Goal: Transaction & Acquisition: Purchase product/service

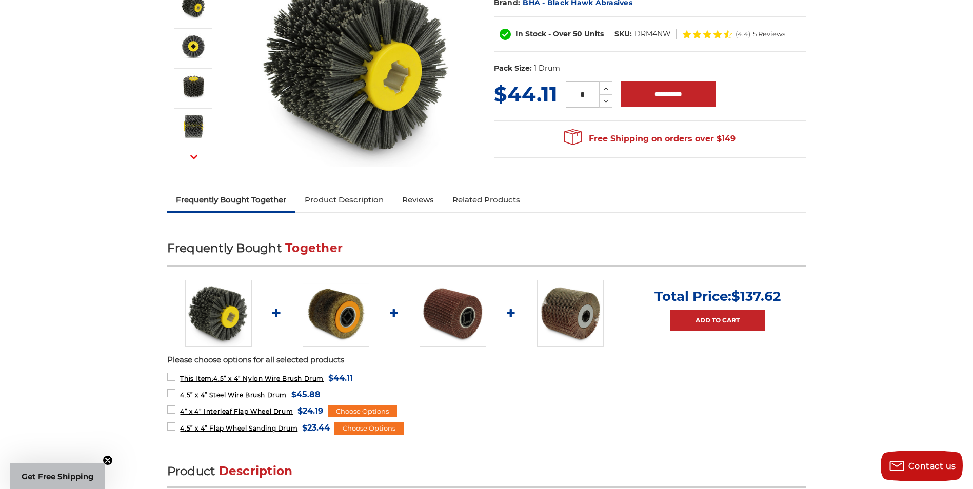
scroll to position [256, 0]
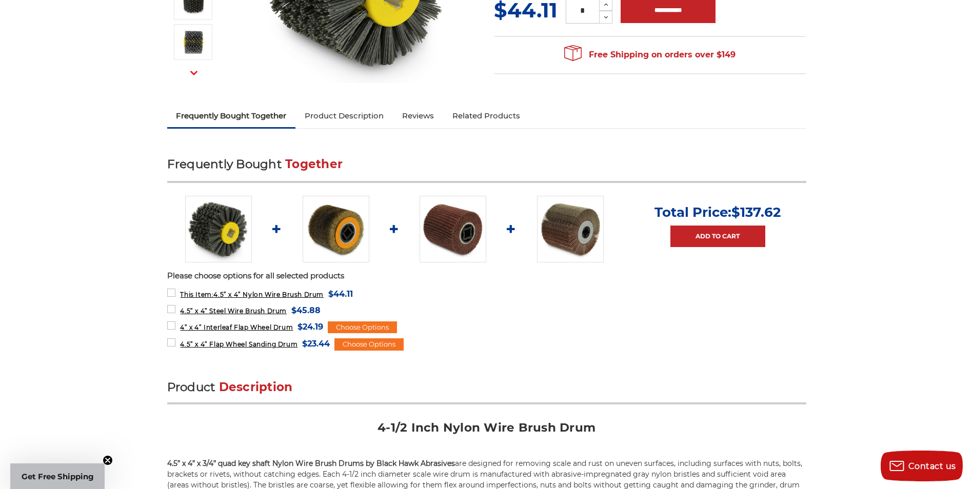
click at [337, 240] on img at bounding box center [336, 229] width 67 height 67
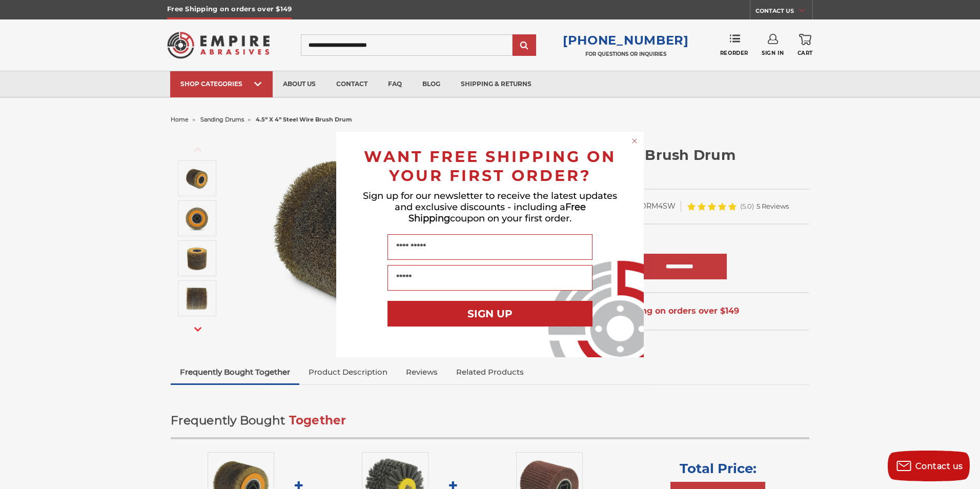
click at [636, 143] on circle "Close dialog" at bounding box center [635, 141] width 10 height 10
